Goal: Transaction & Acquisition: Purchase product/service

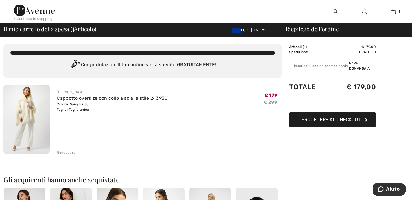
click at [361, 118] on button "Procedere al checkout" at bounding box center [332, 120] width 87 height 16
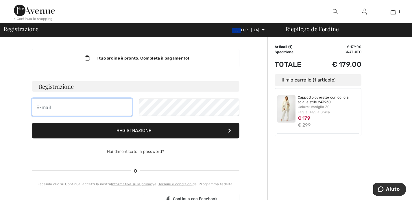
click at [66, 105] on input "email" at bounding box center [82, 107] width 100 height 17
type input "[EMAIL_ADDRESS][DOMAIN_NAME]"
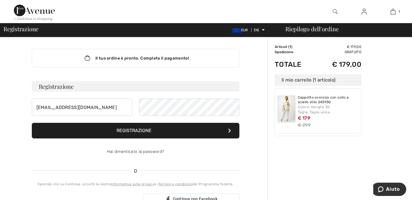
click at [148, 132] on font "Registrazione" at bounding box center [134, 130] width 35 height 5
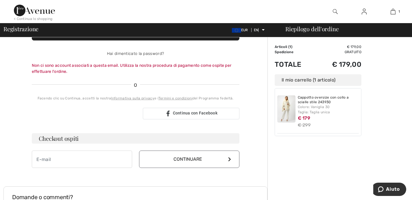
scroll to position [94, 0]
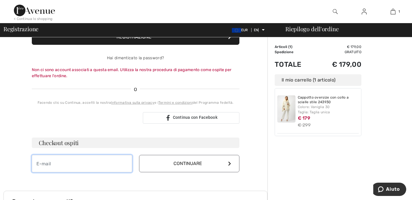
click at [61, 164] on input "email" at bounding box center [82, 163] width 100 height 17
type input "[EMAIL_ADDRESS][DOMAIN_NAME]"
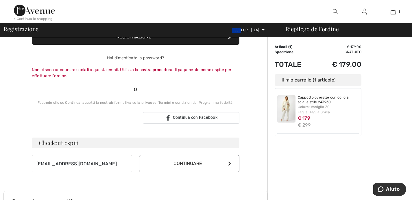
click at [233, 165] on button "Continuare" at bounding box center [189, 163] width 100 height 17
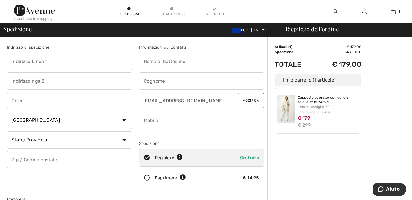
click at [83, 59] on input "text" at bounding box center [69, 61] width 125 height 17
type input "Via Martiri della Libertà 49"
type input "Varano de' Melegari"
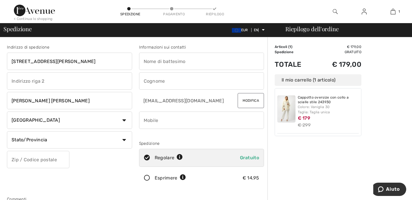
select select "IT"
type input "43040"
type input "Donatella"
type input "[PERSON_NAME]"
type input "3474261370"
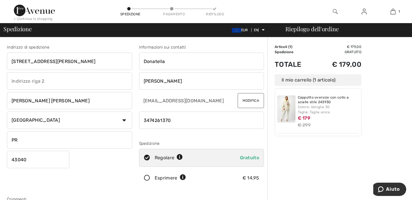
type input "Parma"
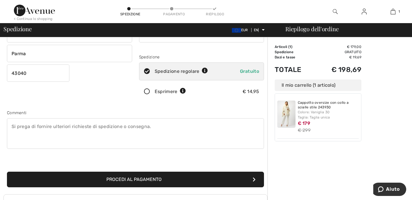
scroll to position [96, 0]
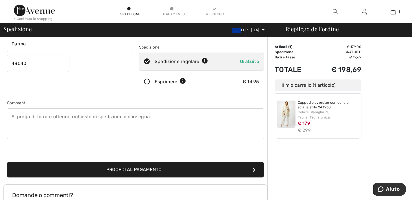
click at [153, 169] on font "Procedi al pagamento" at bounding box center [133, 169] width 55 height 5
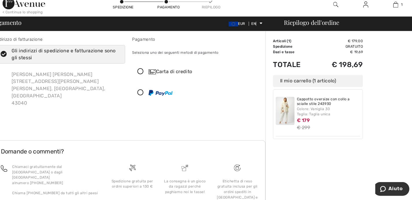
scroll to position [5, 0]
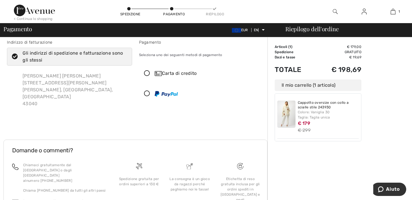
click at [180, 73] on font "Carta di credito" at bounding box center [179, 73] width 35 height 5
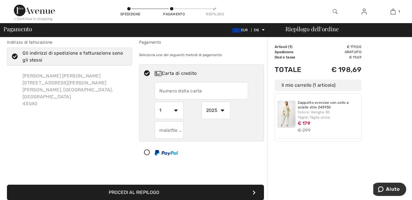
click at [183, 90] on input "text" at bounding box center [201, 90] width 93 height 17
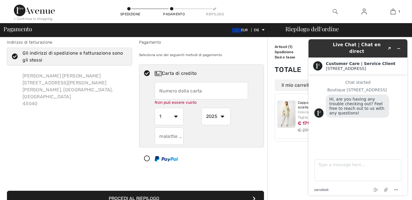
scroll to position [0, 0]
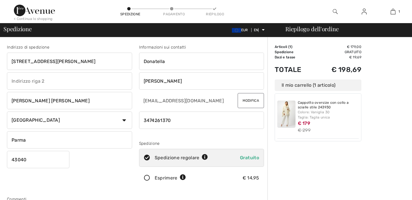
scroll to position [96, 0]
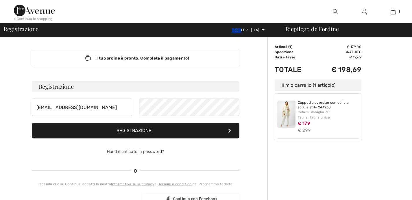
scroll to position [94, 0]
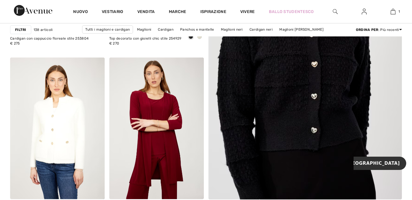
scroll to position [174, 0]
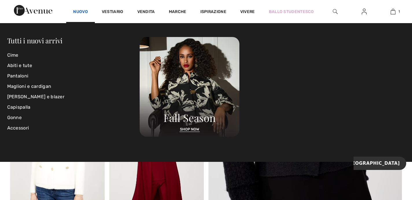
click at [81, 10] on font "Nuovo" at bounding box center [80, 11] width 15 height 5
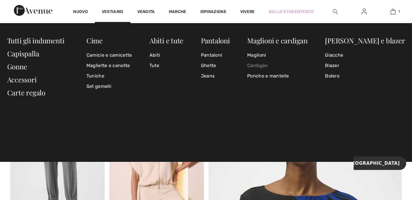
click at [268, 66] on font "Cardigan" at bounding box center [257, 65] width 21 height 5
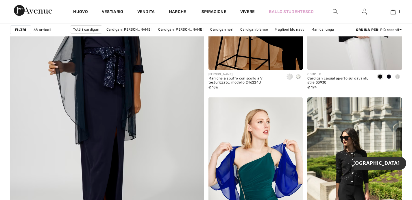
scroll to position [1522, 0]
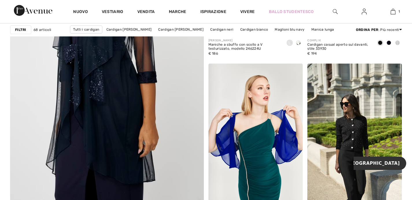
click at [19, 29] on font "Filtri" at bounding box center [20, 30] width 11 height 4
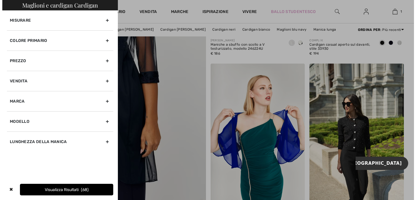
scroll to position [1534, 0]
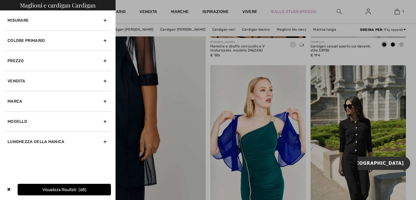
click at [105, 101] on div "Marca" at bounding box center [58, 101] width 106 height 20
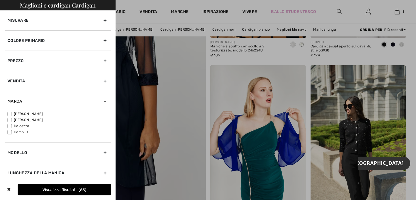
drag, startPoint x: 9, startPoint y: 113, endPoint x: 39, endPoint y: 127, distance: 32.7
click at [9, 113] on input"] "[PERSON_NAME]" at bounding box center [10, 114] width 4 height 4
checkbox input"] "true"
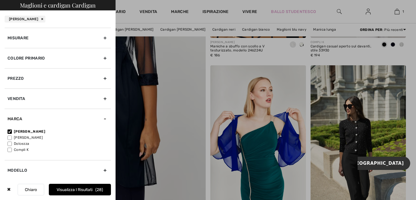
click at [80, 189] on font "Visualizza i risultati" at bounding box center [75, 189] width 36 height 5
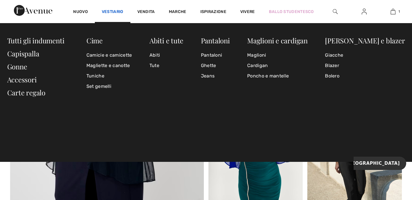
click at [109, 11] on font "Vestiario" at bounding box center [113, 11] width 22 height 5
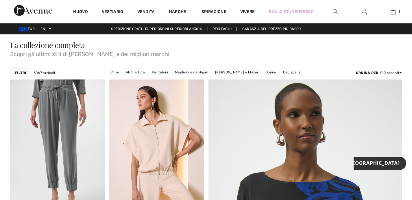
click at [21, 72] on font "Filtri" at bounding box center [20, 73] width 11 height 4
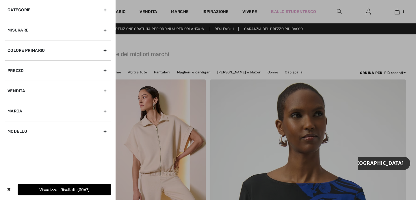
click at [106, 110] on div "Marca" at bounding box center [58, 111] width 106 height 20
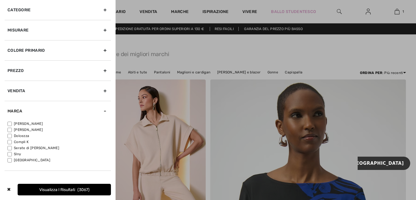
drag, startPoint x: 10, startPoint y: 123, endPoint x: 12, endPoint y: 132, distance: 9.3
click at [10, 123] on input"] "[PERSON_NAME]" at bounding box center [10, 124] width 4 height 4
checkbox input"] "true"
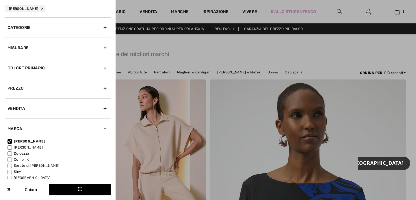
click at [65, 191] on button "Caricamento..." at bounding box center [80, 190] width 62 height 12
click at [65, 191] on font "Visualizza i risultati" at bounding box center [73, 189] width 36 height 5
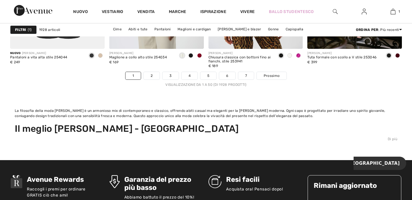
scroll to position [2706, 0]
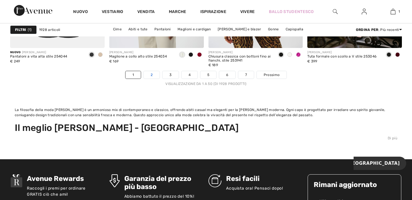
click at [152, 76] on font "2" at bounding box center [152, 75] width 2 height 4
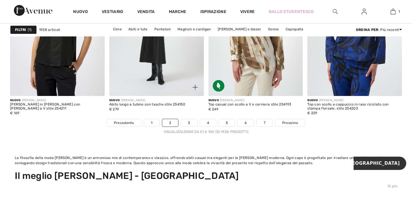
scroll to position [2653, 0]
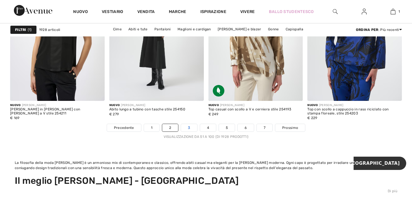
click at [190, 128] on link "3" at bounding box center [189, 128] width 16 height 8
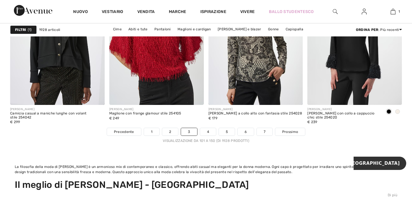
scroll to position [2651, 0]
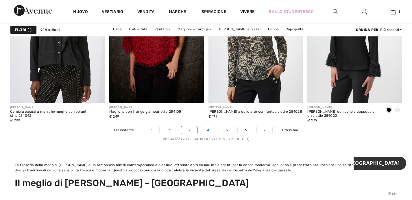
click at [207, 131] on font "4" at bounding box center [208, 130] width 2 height 4
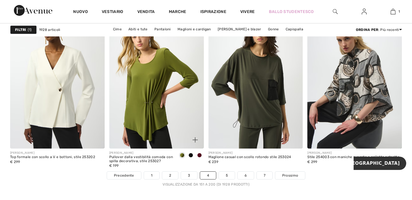
scroll to position [2606, 0]
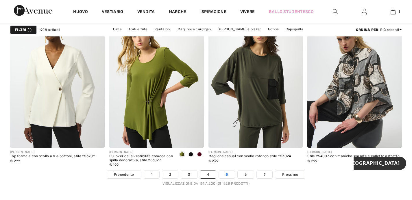
click at [224, 175] on link "5" at bounding box center [227, 175] width 16 height 8
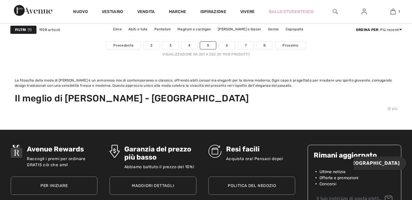
scroll to position [2717, 0]
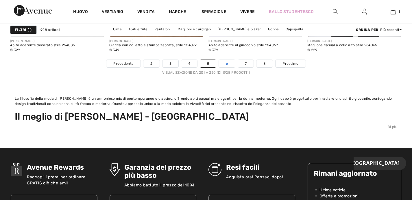
click at [226, 65] on font "6" at bounding box center [227, 64] width 2 height 4
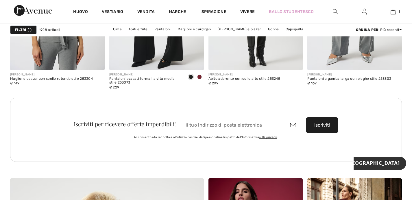
scroll to position [1372, 0]
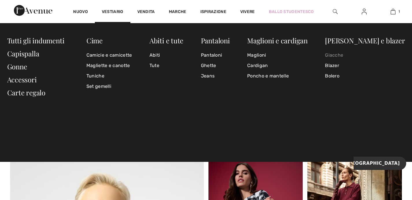
click at [343, 55] on font "Giacche" at bounding box center [334, 54] width 18 height 5
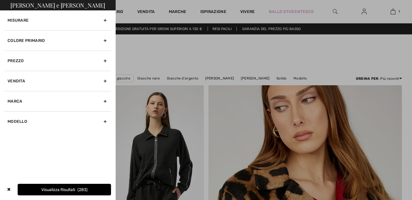
checkbox input "true"
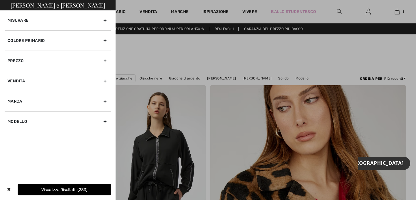
click at [104, 102] on div "Marca" at bounding box center [58, 101] width 106 height 20
click at [9, 114] on input"] "[PERSON_NAME]" at bounding box center [10, 114] width 4 height 4
checkbox input"] "true"
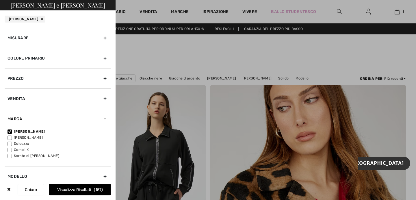
click at [213, 119] on div at bounding box center [208, 100] width 416 height 200
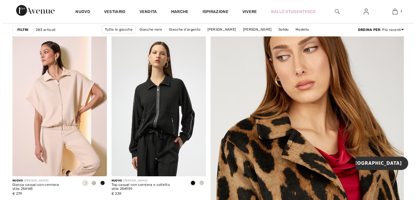
scroll to position [71, 0]
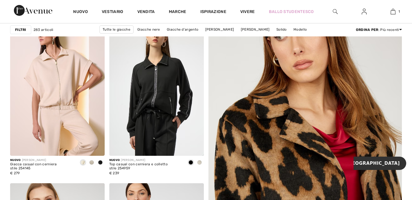
drag, startPoint x: 17, startPoint y: 30, endPoint x: 16, endPoint y: 47, distance: 16.8
click at [17, 30] on font "Filtri" at bounding box center [20, 30] width 11 height 4
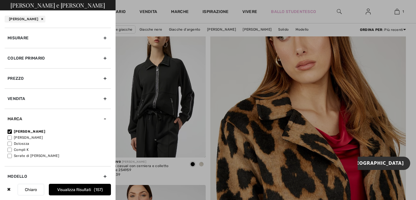
click at [78, 190] on font "Visualizza risultati" at bounding box center [74, 189] width 34 height 5
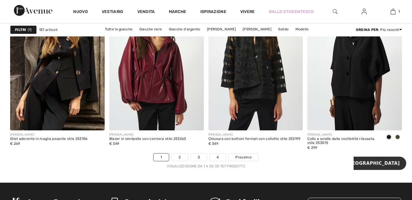
scroll to position [2509, 0]
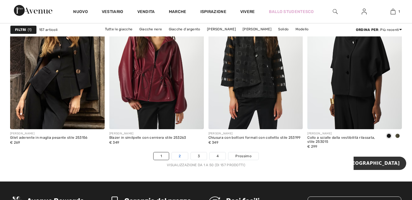
click at [178, 156] on link "2" at bounding box center [180, 156] width 16 height 8
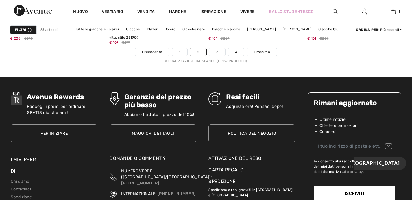
scroll to position [2615, 0]
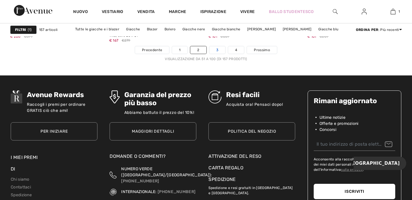
click at [222, 51] on link "3" at bounding box center [217, 50] width 16 height 8
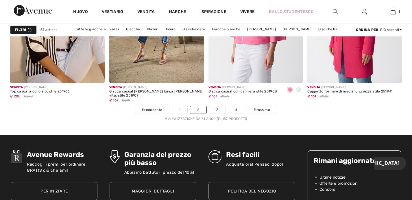
click at [222, 110] on link "3" at bounding box center [217, 110] width 16 height 8
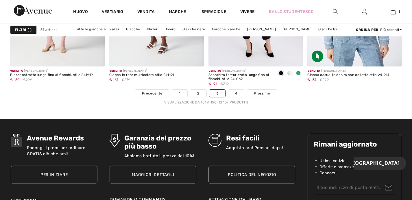
scroll to position [2573, 0]
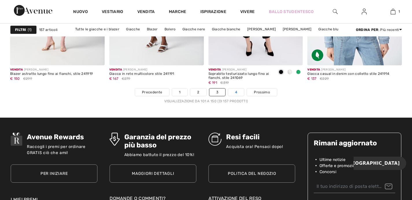
click at [237, 94] on link "4" at bounding box center [236, 92] width 16 height 8
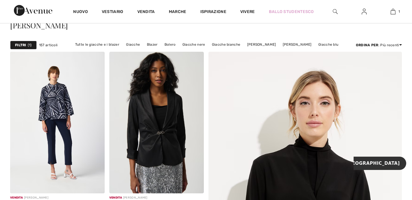
scroll to position [2, 0]
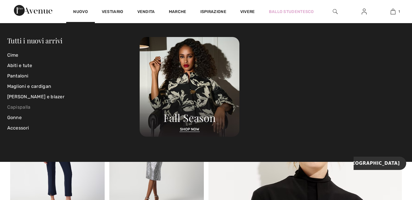
click at [20, 106] on font "Capispalla" at bounding box center [18, 106] width 23 height 5
click at [20, 108] on font "Capispalla" at bounding box center [18, 106] width 23 height 5
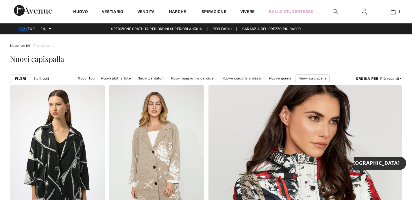
click at [23, 78] on font "Filtri" at bounding box center [20, 79] width 11 height 4
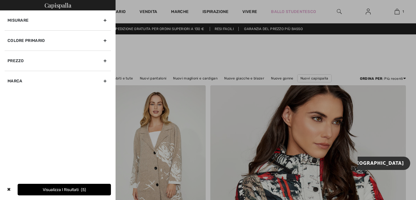
click at [106, 80] on div "Marca" at bounding box center [58, 81] width 106 height 20
click at [10, 93] on input"] "[PERSON_NAME]" at bounding box center [10, 94] width 4 height 4
checkbox input"] "true"
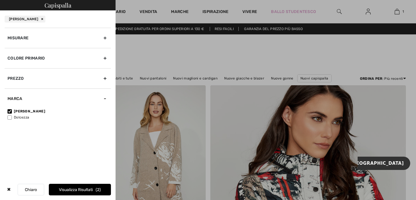
click at [196, 137] on div at bounding box center [208, 100] width 416 height 200
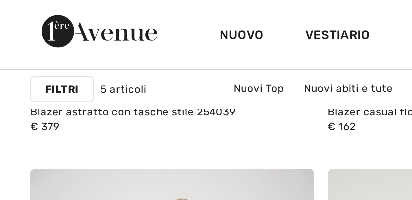
scroll to position [188, 0]
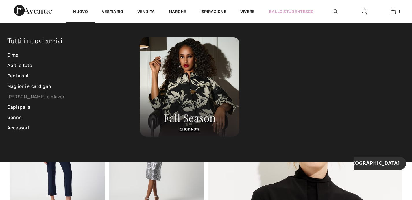
click at [16, 97] on font "[PERSON_NAME] e blazer" at bounding box center [36, 96] width 58 height 5
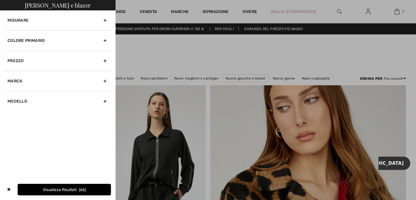
drag, startPoint x: 104, startPoint y: 79, endPoint x: 98, endPoint y: 81, distance: 6.0
click at [104, 79] on div "Marca" at bounding box center [58, 81] width 106 height 20
click at [11, 92] on input"] "[PERSON_NAME]" at bounding box center [10, 94] width 4 height 4
checkbox input"] "true"
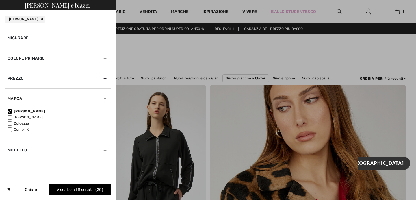
click at [157, 103] on div at bounding box center [208, 100] width 416 height 200
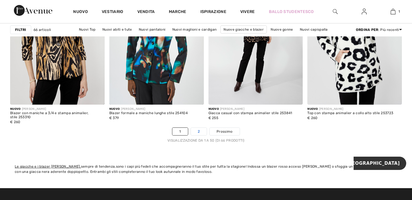
click at [196, 131] on link "2" at bounding box center [199, 132] width 16 height 8
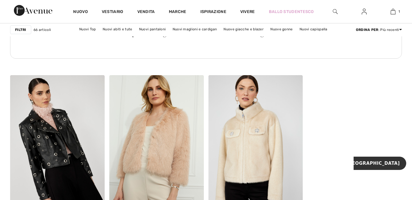
scroll to position [750, 0]
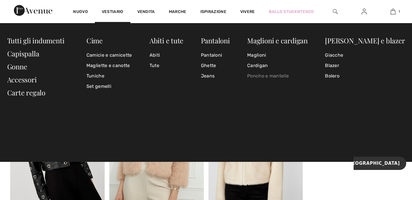
click at [288, 75] on font "Poncho e mantelle" at bounding box center [268, 75] width 42 height 5
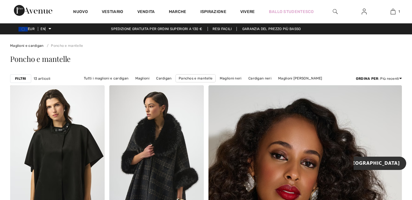
click at [19, 79] on font "Filtri" at bounding box center [20, 79] width 11 height 4
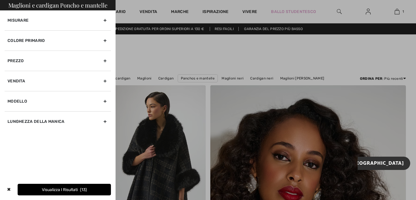
click at [105, 121] on div "Lunghezza della manica" at bounding box center [58, 121] width 106 height 20
click at [8, 139] on input"] "Manica 3/4" at bounding box center [10, 140] width 4 height 4
checkbox input"] "true"
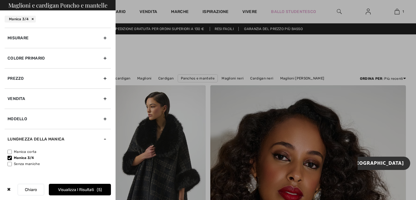
click at [89, 189] on font "Visualizza i risultati" at bounding box center [76, 189] width 36 height 5
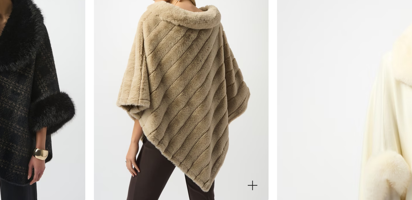
scroll to position [66, 0]
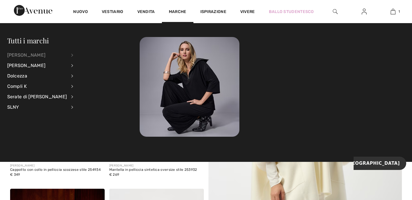
click at [28, 56] on font "[PERSON_NAME]" at bounding box center [26, 54] width 38 height 5
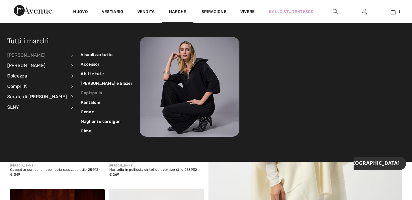
click at [81, 94] on font "Capispalla" at bounding box center [91, 93] width 21 height 5
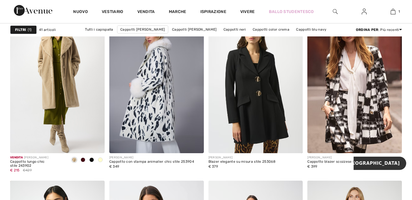
scroll to position [825, 0]
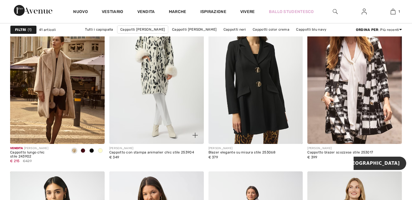
click at [151, 86] on img at bounding box center [156, 73] width 95 height 142
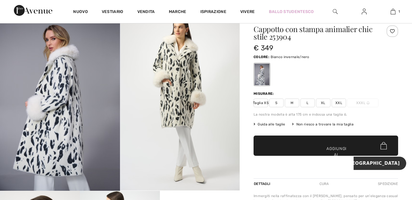
scroll to position [9, 0]
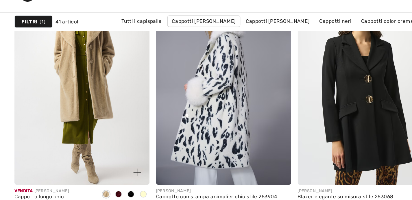
scroll to position [818, 0]
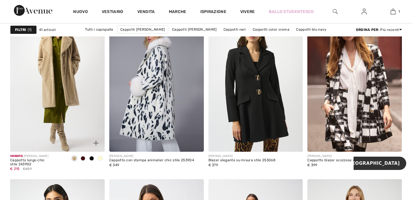
click at [51, 74] on img at bounding box center [57, 81] width 95 height 142
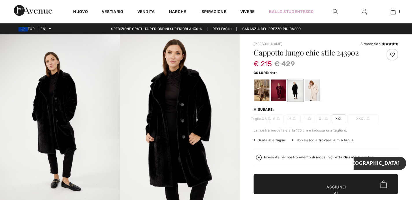
click at [298, 91] on div at bounding box center [295, 91] width 15 height 22
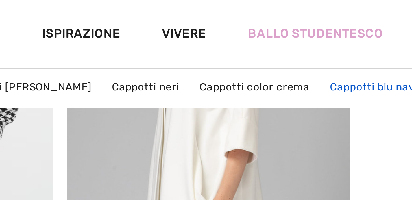
scroll to position [2194, 0]
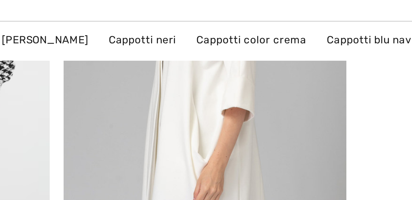
click at [264, 45] on img at bounding box center [256, 35] width 95 height 142
click at [265, 45] on img at bounding box center [256, 35] width 95 height 142
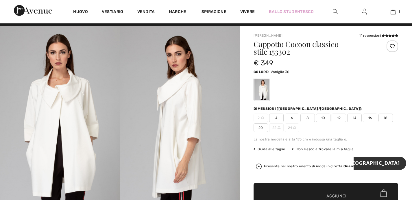
scroll to position [2, 0]
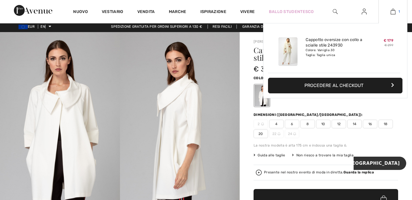
click at [394, 11] on img at bounding box center [393, 11] width 5 height 7
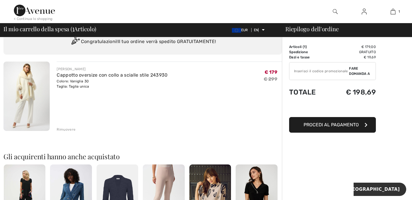
scroll to position [20, 0]
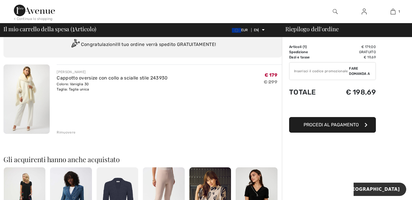
click at [27, 92] on img at bounding box center [26, 98] width 46 height 69
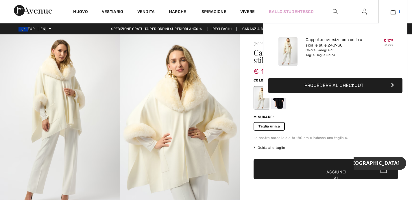
click at [392, 12] on img at bounding box center [393, 11] width 5 height 7
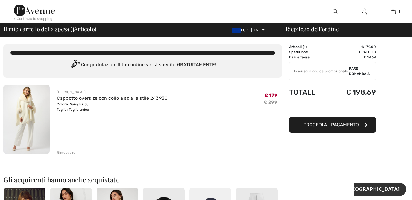
click at [335, 123] on font "Procedi al pagamento" at bounding box center [331, 124] width 55 height 5
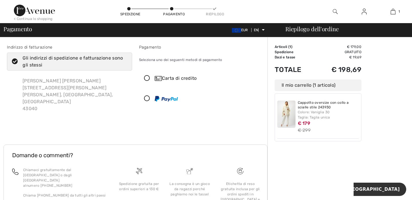
click at [149, 78] on icon at bounding box center [146, 78] width 15 height 6
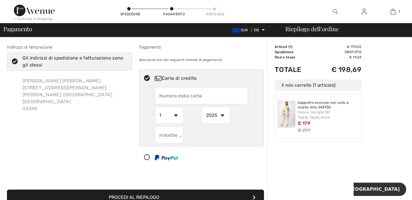
click at [174, 99] on input "text" at bounding box center [201, 95] width 93 height 17
type input "4599999041917506"
click at [177, 117] on select "1 2 3 4 5 6 7 8 9 10 11 12" at bounding box center [169, 115] width 29 height 17
select select "2"
click at [155, 107] on select "1 2 3 4 5 6 7 8 9 10 11 12" at bounding box center [169, 115] width 29 height 17
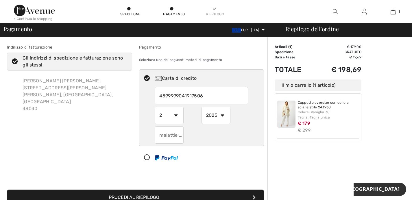
click at [223, 115] on select "2025 2026 2027 2028 2029 2030 2031 2032 2033 2034 2035" at bounding box center [216, 115] width 29 height 17
select select "2026"
click at [202, 107] on select "2025 2026 2027 2028 2029 2030 2031 2032 2033 2034 2035" at bounding box center [216, 115] width 29 height 17
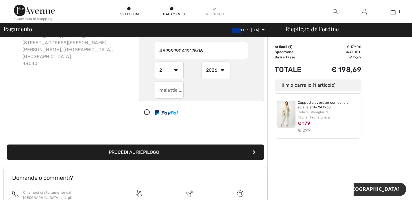
scroll to position [46, 0]
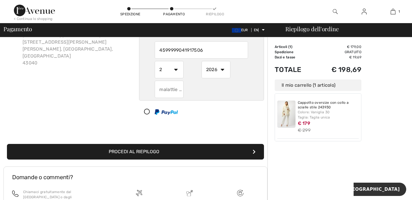
click at [156, 150] on font "Procedi al riepilogo" at bounding box center [134, 151] width 51 height 5
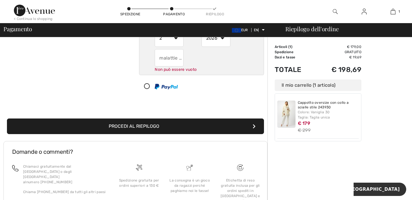
scroll to position [80, 0]
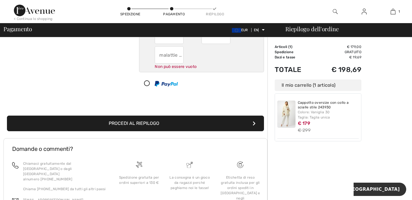
click at [227, 122] on button "Procedi al riepilogo" at bounding box center [135, 124] width 257 height 16
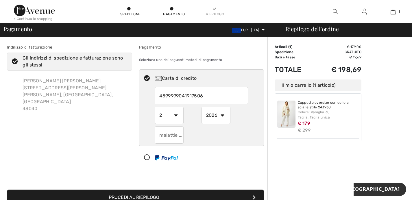
scroll to position [1, 0]
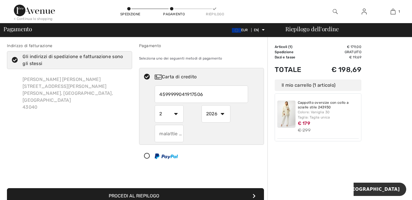
drag, startPoint x: 164, startPoint y: 136, endPoint x: 161, endPoint y: 134, distance: 3.3
click at [163, 135] on input "text" at bounding box center [169, 133] width 29 height 17
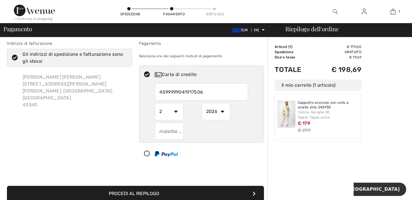
scroll to position [0, 0]
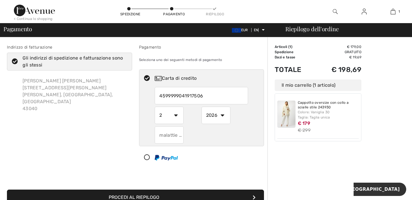
drag, startPoint x: 182, startPoint y: 135, endPoint x: 168, endPoint y: 134, distance: 13.3
click at [168, 134] on input "text" at bounding box center [169, 134] width 29 height 17
click at [161, 135] on input "text" at bounding box center [169, 134] width 29 height 17
click at [174, 134] on input "text" at bounding box center [169, 134] width 29 height 17
click at [180, 134] on input "text" at bounding box center [169, 134] width 29 height 17
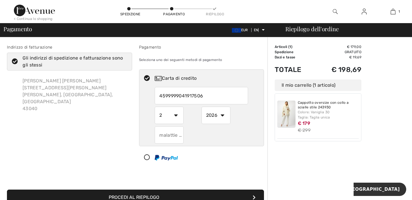
click at [180, 134] on input "text" at bounding box center [169, 134] width 29 height 17
click at [181, 134] on input "text" at bounding box center [169, 134] width 29 height 17
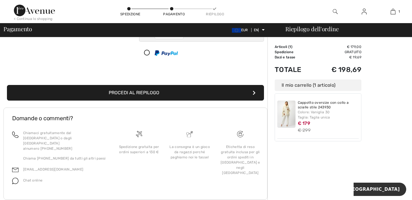
scroll to position [106, 0]
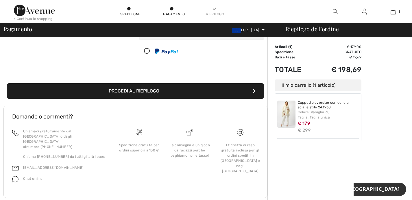
click at [254, 90] on icon "submit" at bounding box center [254, 91] width 3 height 5
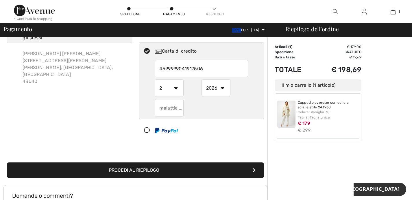
scroll to position [0, 0]
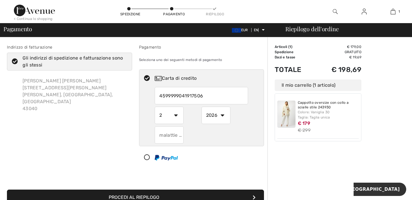
click at [148, 78] on icon at bounding box center [146, 78] width 15 height 6
click at [176, 115] on select "1 2 3 4 5 6 7 8 9 10 11 12" at bounding box center [169, 115] width 29 height 17
click at [155, 107] on select "1 2 3 4 5 6 7 8 9 10 11 12" at bounding box center [169, 115] width 29 height 17
click at [168, 95] on input "4599999041917506" at bounding box center [201, 95] width 93 height 17
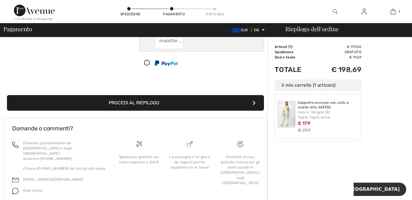
scroll to position [98, 0]
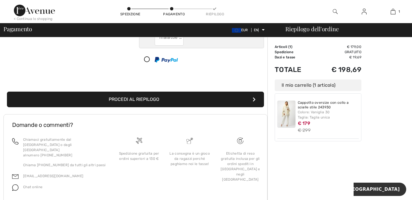
type input "4539999041917506"
click at [154, 101] on font "Procedi al riepilogo" at bounding box center [134, 99] width 51 height 5
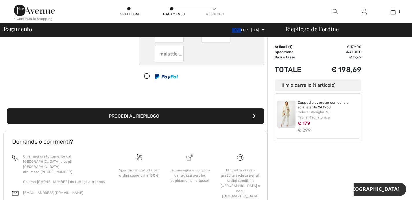
scroll to position [80, 0]
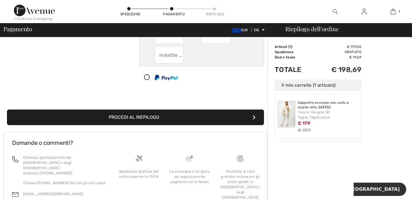
click at [253, 117] on icon "submit" at bounding box center [254, 117] width 3 height 5
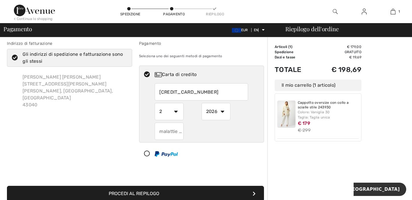
scroll to position [0, 0]
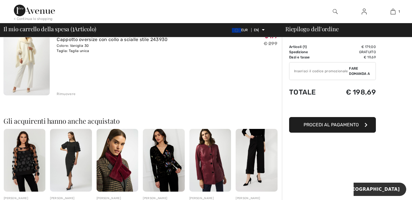
scroll to position [61, 0]
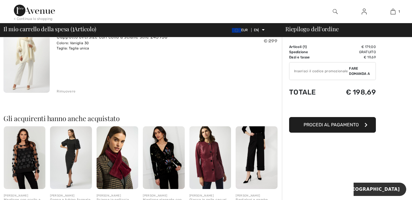
click at [353, 123] on font "Procedi al pagamento" at bounding box center [331, 124] width 55 height 5
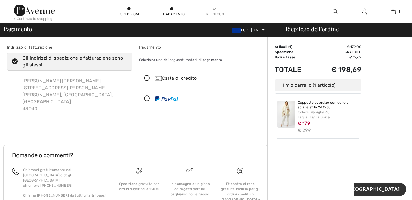
click at [147, 77] on icon at bounding box center [146, 78] width 15 height 6
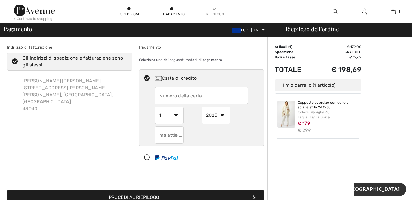
click at [217, 97] on input "text" at bounding box center [201, 95] width 93 height 17
type input "4539999041917506"
click at [175, 116] on select "1 2 3 4 5 6 7 8 9 10 11 12" at bounding box center [169, 115] width 29 height 17
select select "2"
click at [155, 107] on select "1 2 3 4 5 6 7 8 9 10 11 12" at bounding box center [169, 115] width 29 height 17
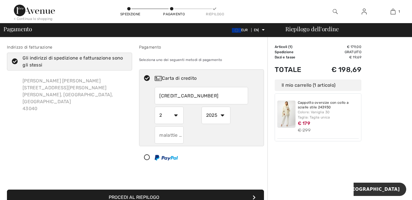
click at [224, 115] on select "2025 2026 2027 2028 2029 2030 2031 2032 2033 2034 2035" at bounding box center [216, 115] width 29 height 17
select select "2026"
click at [202, 107] on select "2025 2026 2027 2028 2029 2030 2031 2032 2033 2034 2035" at bounding box center [216, 115] width 29 height 17
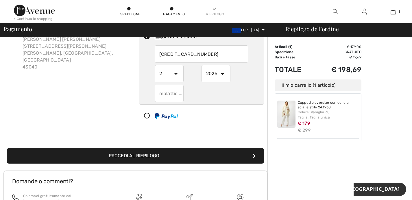
scroll to position [48, 0]
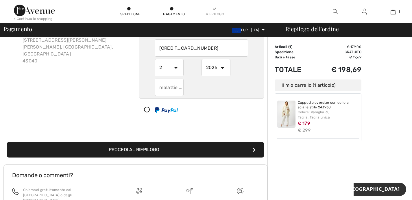
click at [256, 149] on button "Procedi al riepilogo" at bounding box center [135, 150] width 257 height 16
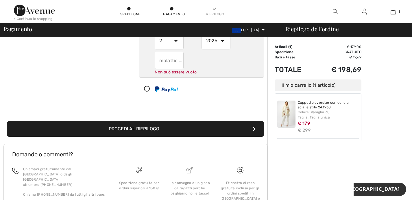
scroll to position [80, 0]
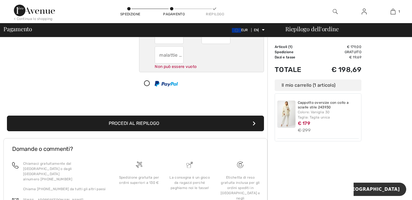
click at [178, 55] on input "text" at bounding box center [169, 54] width 29 height 17
drag, startPoint x: 180, startPoint y: 55, endPoint x: 159, endPoint y: 55, distance: 21.4
click at [160, 54] on input "text" at bounding box center [169, 54] width 29 height 17
drag, startPoint x: 159, startPoint y: 55, endPoint x: 183, endPoint y: 58, distance: 24.4
click at [183, 58] on input "text" at bounding box center [169, 54] width 29 height 17
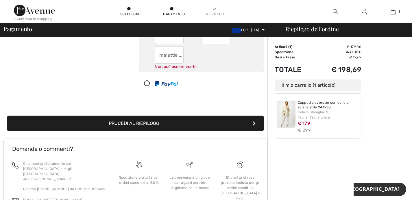
click at [176, 57] on input "text" at bounding box center [169, 54] width 29 height 17
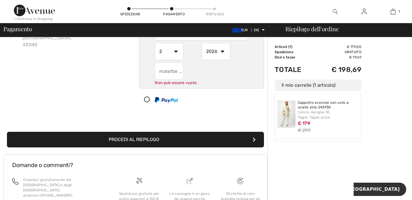
scroll to position [55, 0]
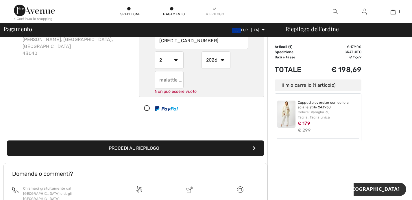
click at [178, 78] on input "text" at bounding box center [169, 79] width 29 height 17
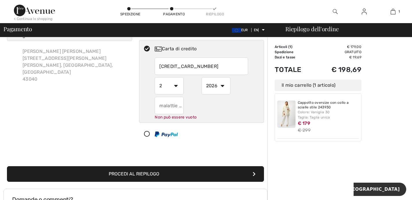
scroll to position [30, 0]
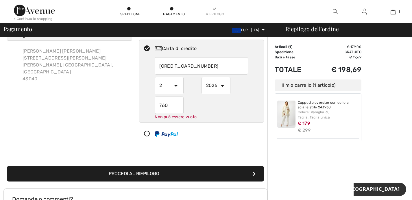
type input "760"
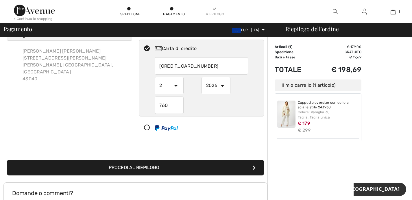
click at [255, 174] on button "Procedi al riepilogo" at bounding box center [135, 168] width 257 height 16
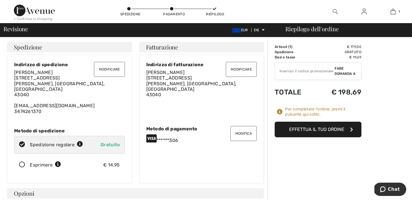
click at [332, 130] on font "Effettua il tuo ordine" at bounding box center [316, 129] width 55 height 5
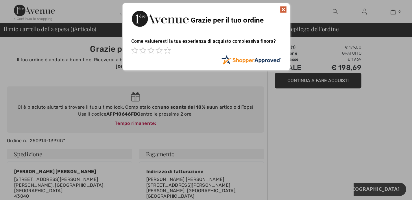
click at [284, 10] on img at bounding box center [283, 9] width 7 height 7
